Goal: Information Seeking & Learning: Understand process/instructions

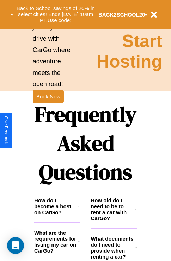
scroll to position [852, 0]
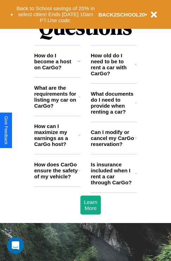
click at [135, 176] on icon at bounding box center [136, 174] width 2 height 6
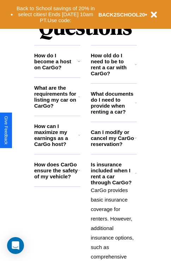
click at [113, 147] on h3 "Can I modify or cancel my CarGo reservation?" at bounding box center [113, 138] width 44 height 18
click at [57, 70] on h3 "How do I become a host on CarGo?" at bounding box center [55, 61] width 43 height 18
click at [135, 105] on icon at bounding box center [136, 103] width 2 height 6
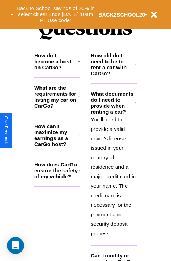
click at [135, 67] on icon at bounding box center [135, 65] width 2 height 6
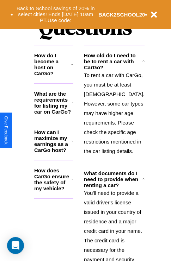
click at [57, 72] on h3 "How do I become a host on CarGo?" at bounding box center [52, 64] width 37 height 24
